Goal: Task Accomplishment & Management: Use online tool/utility

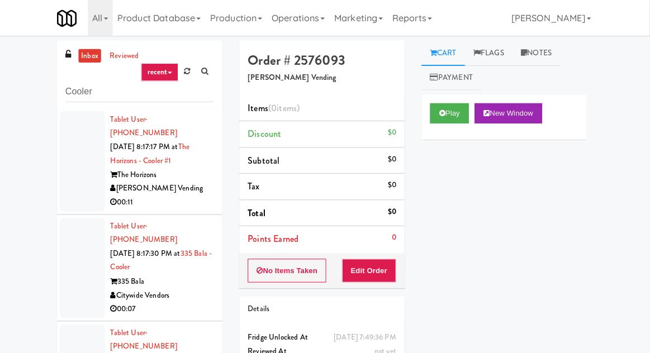
click at [66, 161] on div at bounding box center [87, 159] width 45 height 99
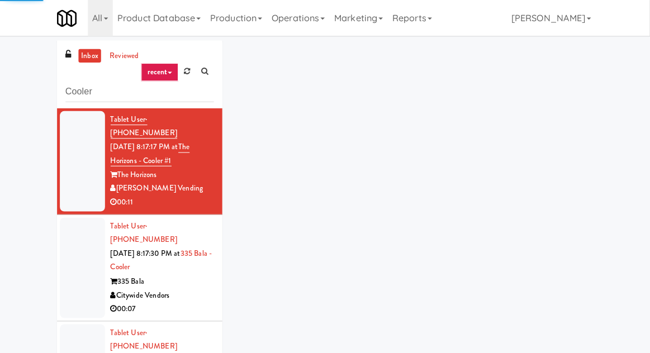
scroll to position [43, 0]
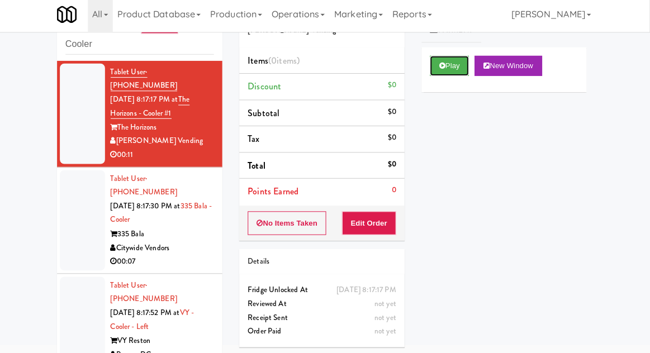
click at [464, 72] on button "Play" at bounding box center [451, 69] width 39 height 20
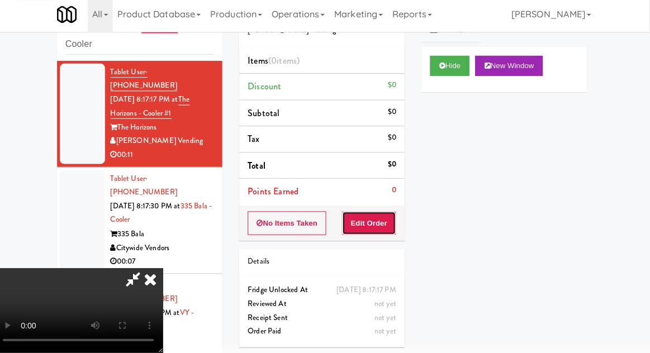
click at [380, 225] on button "Edit Order" at bounding box center [372, 224] width 54 height 23
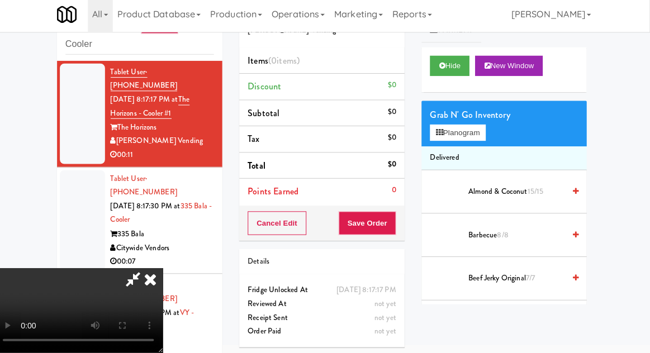
scroll to position [41, 0]
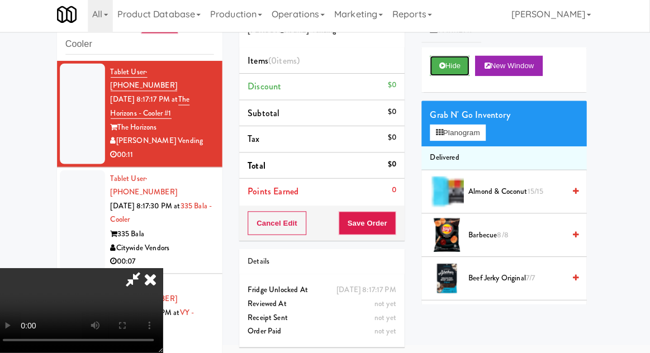
click at [446, 70] on icon at bounding box center [444, 68] width 6 height 7
click at [451, 74] on button "Hide" at bounding box center [451, 69] width 39 height 20
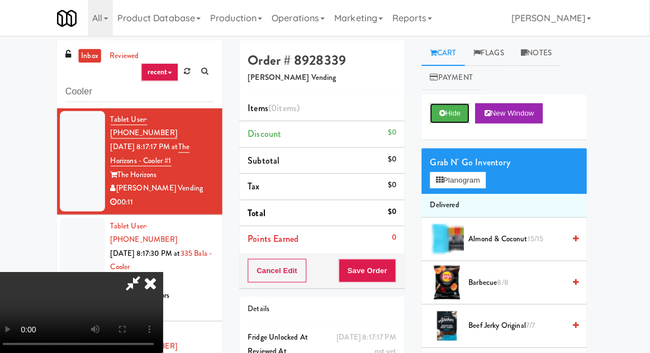
click at [460, 115] on button "Hide" at bounding box center [451, 112] width 39 height 20
click at [464, 113] on button "Hide" at bounding box center [451, 112] width 39 height 20
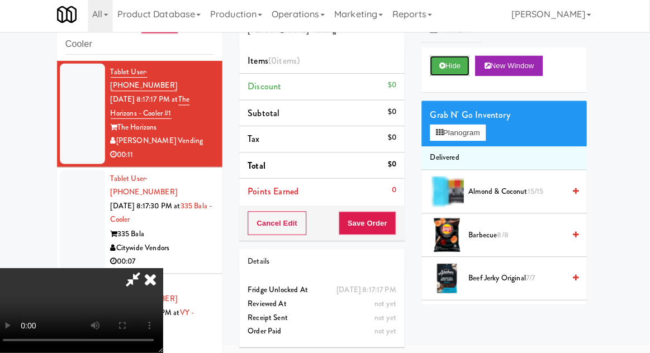
click at [455, 74] on button "Hide" at bounding box center [451, 69] width 39 height 20
